Goal: Browse casually: Explore the website without a specific task or goal

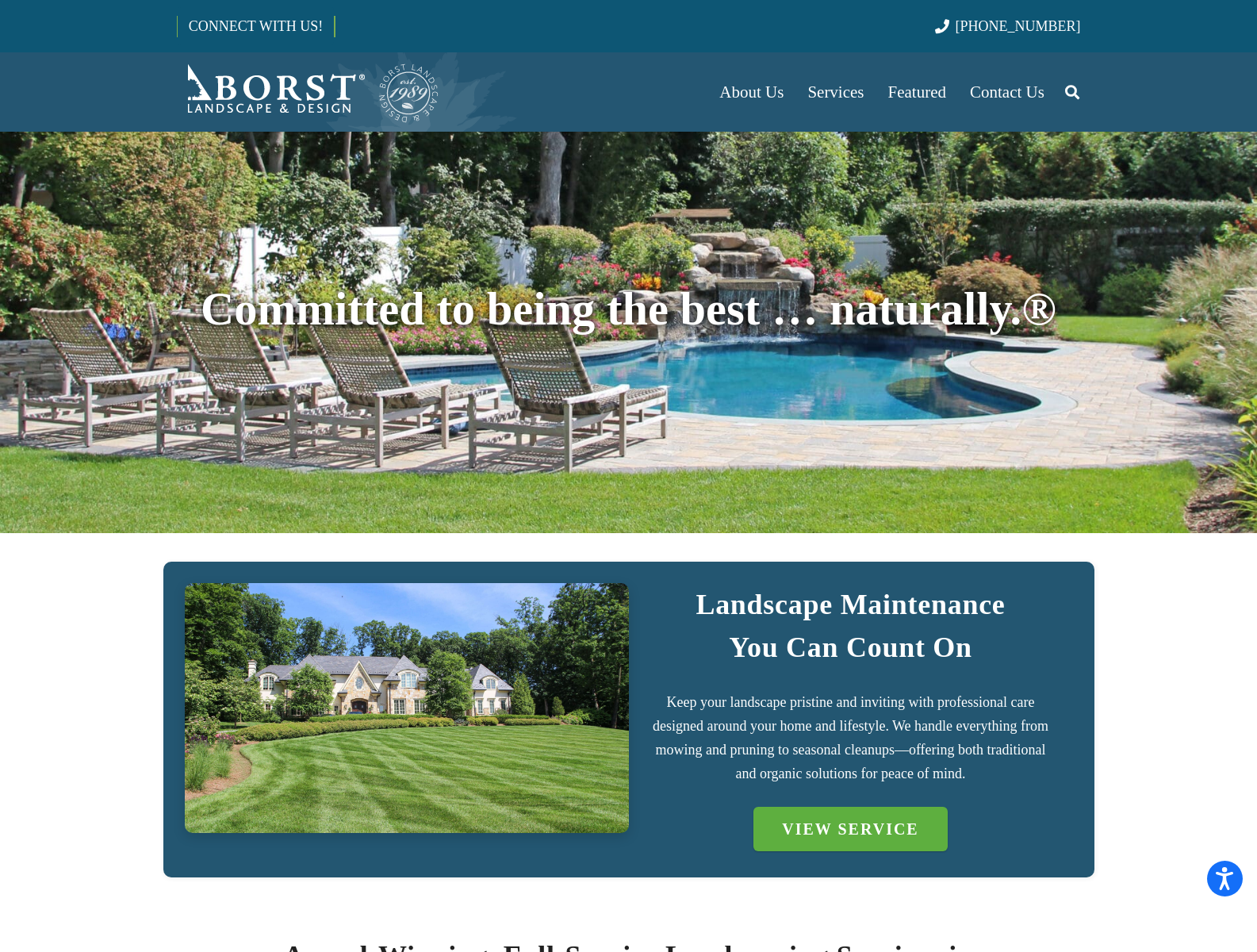
click at [308, 92] on img "Borst-Logo" at bounding box center [308, 91] width 263 height 63
